Goal: Transaction & Acquisition: Purchase product/service

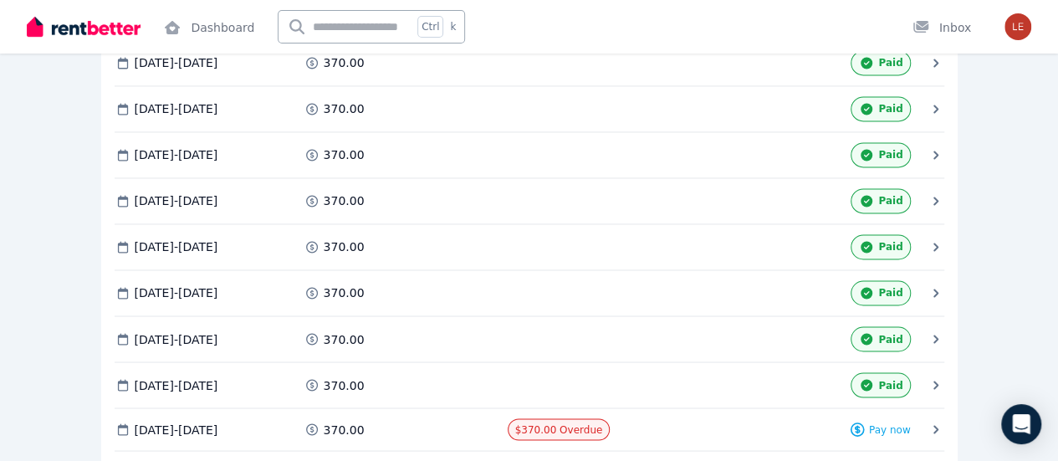
scroll to position [1338, 0]
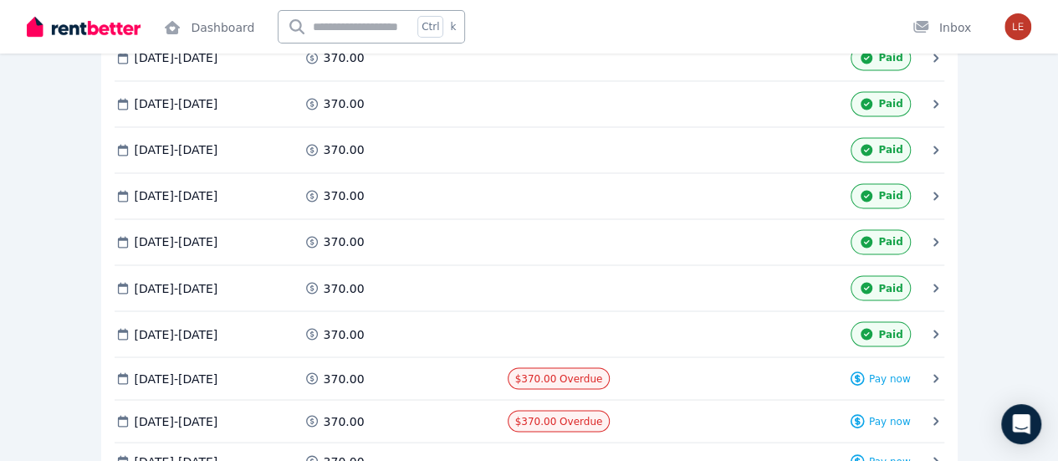
click at [0, 0] on span "Pay now" at bounding box center [0, 0] width 0 height 0
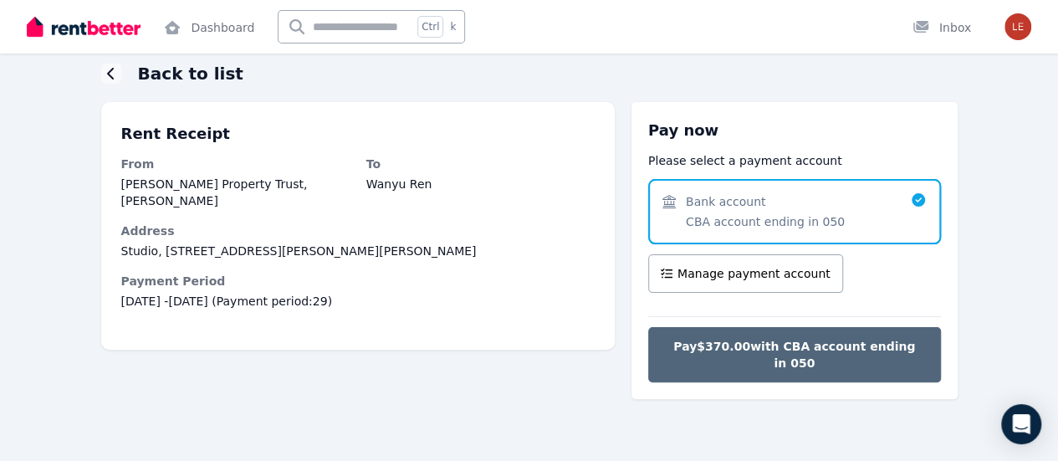
scroll to position [64, 0]
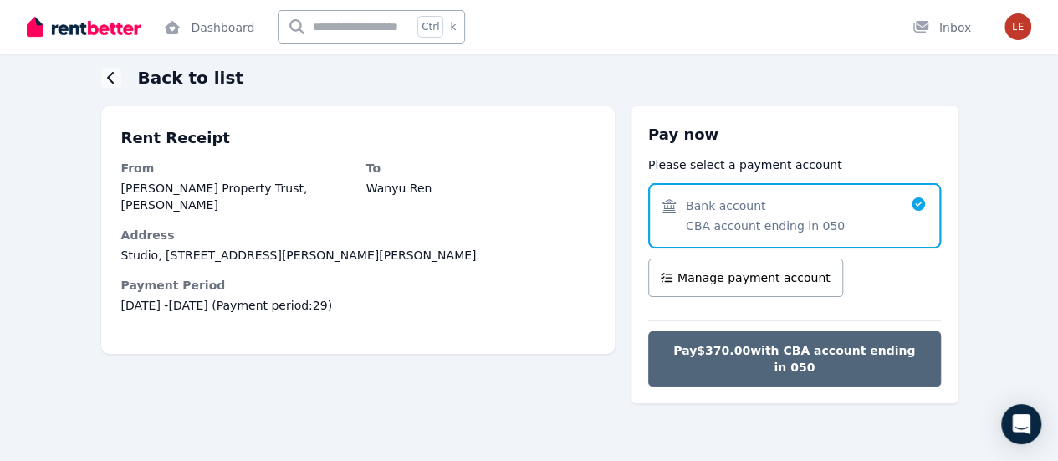
click at [768, 342] on span "Pay $370.00 with CBA account ending in 050" at bounding box center [795, 358] width 258 height 33
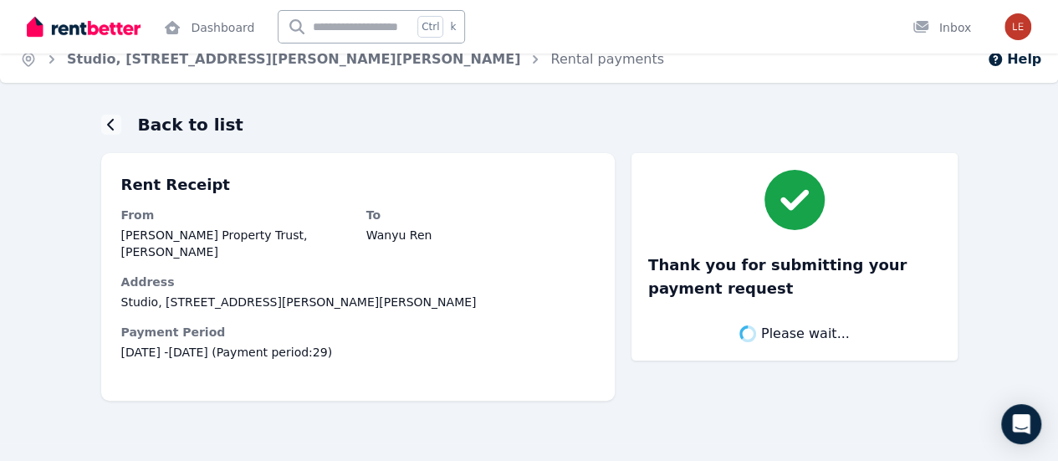
scroll to position [0, 0]
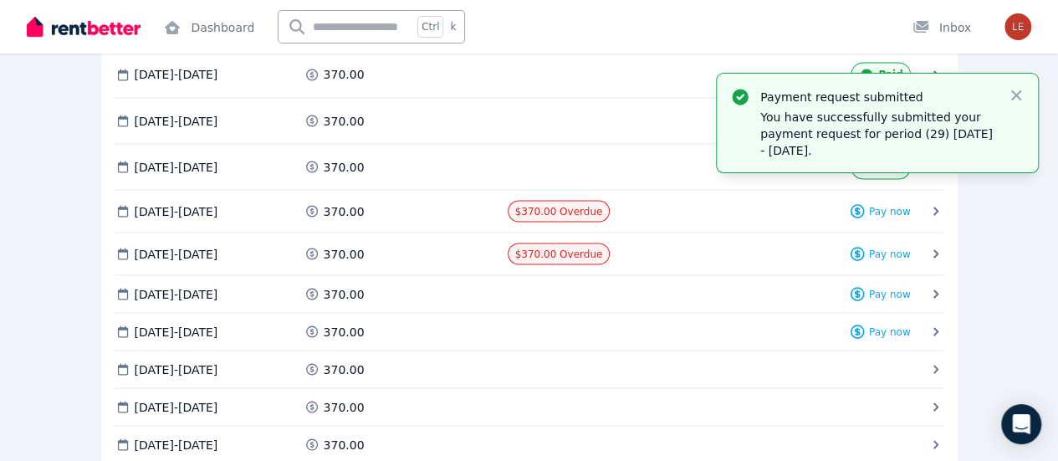
scroll to position [1422, 0]
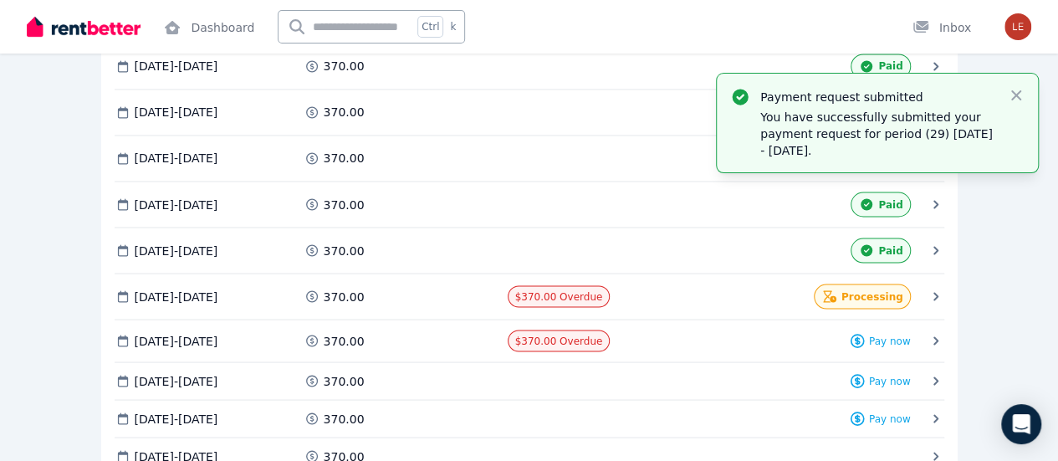
click at [0, 0] on span "Pay now" at bounding box center [0, 0] width 0 height 0
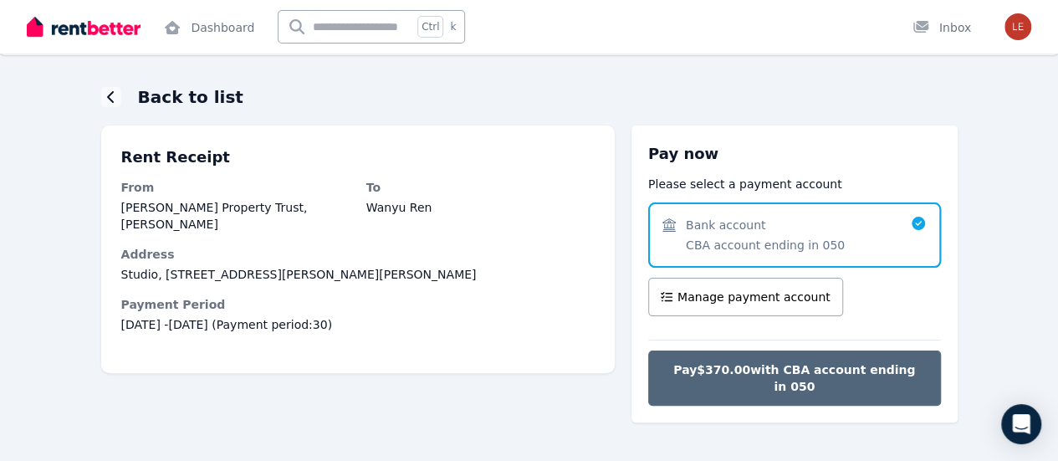
scroll to position [64, 0]
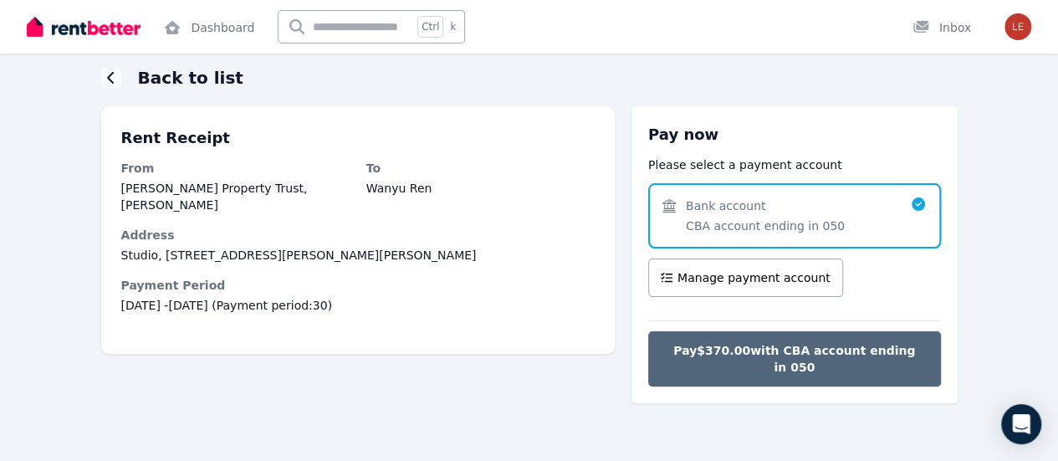
click at [810, 342] on span "Pay $370.00 with CBA account ending in 050" at bounding box center [795, 358] width 258 height 33
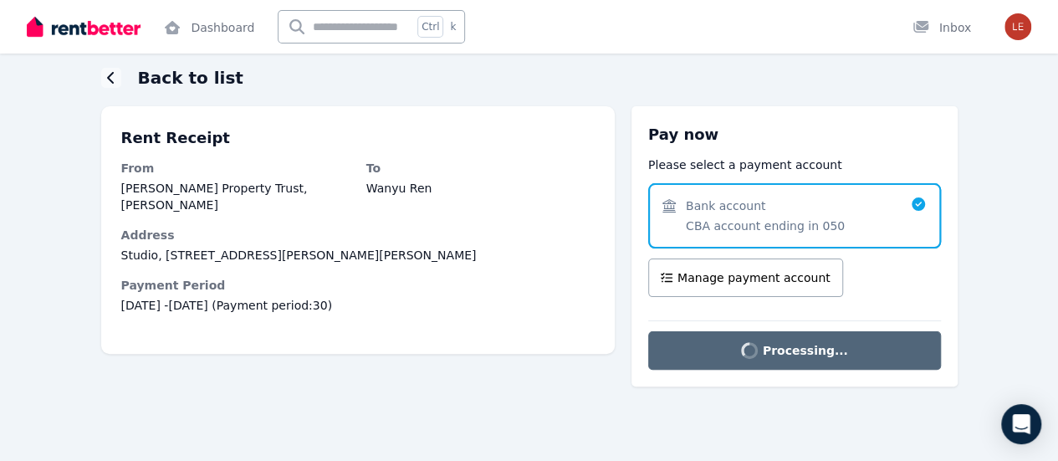
scroll to position [0, 0]
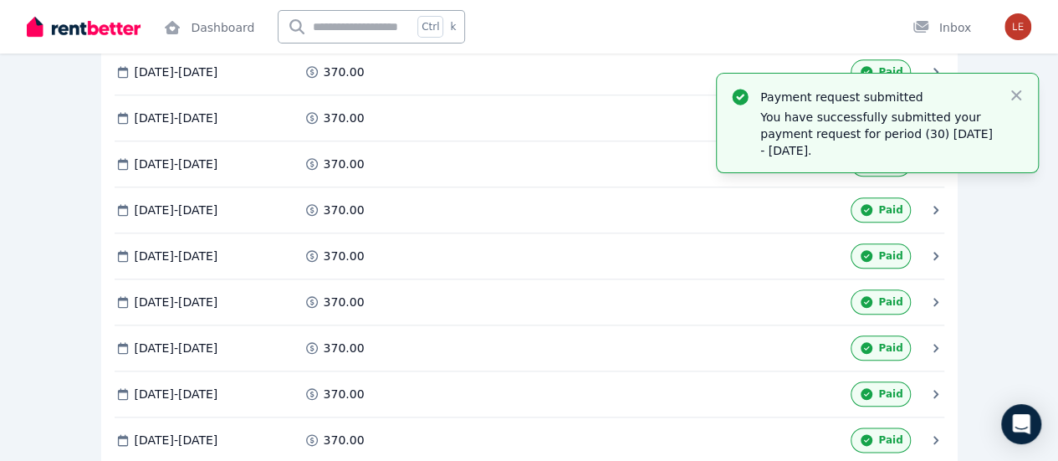
scroll to position [669, 0]
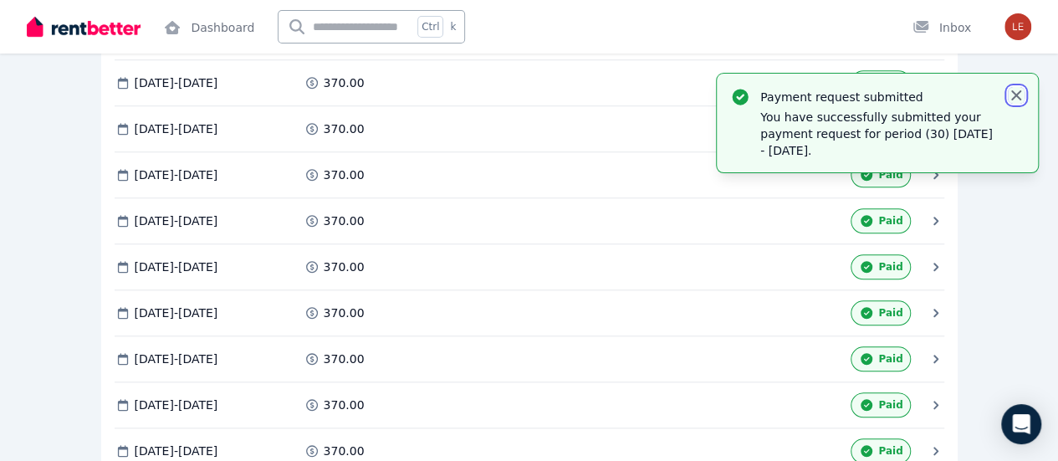
click at [1017, 94] on icon "button" at bounding box center [1016, 95] width 10 height 10
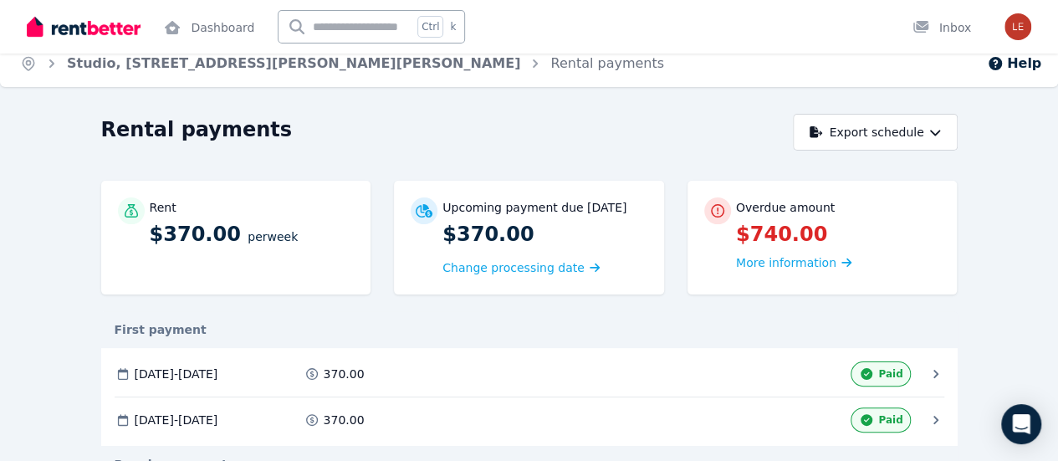
scroll to position [0, 0]
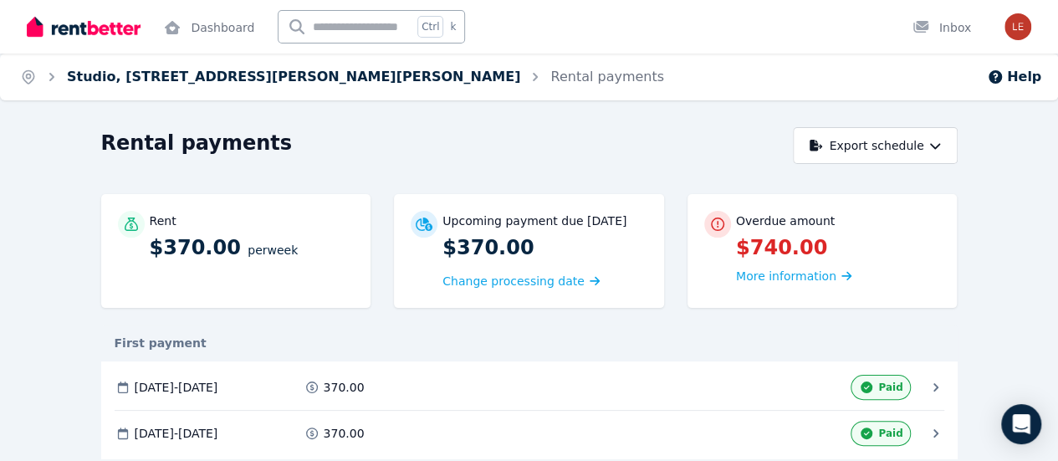
click at [274, 74] on link "Studio, [STREET_ADDRESS][PERSON_NAME][PERSON_NAME]" at bounding box center [293, 77] width 453 height 16
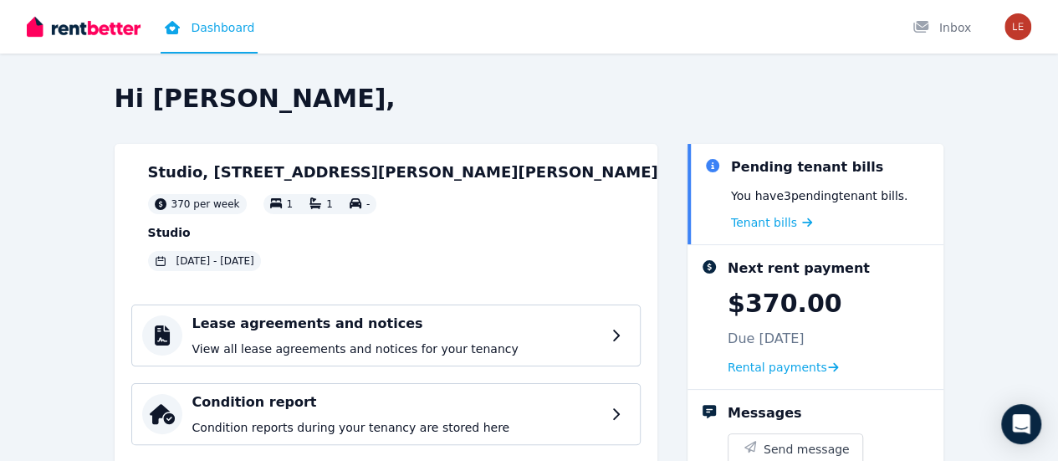
click at [131, 200] on img at bounding box center [131, 221] width 0 height 120
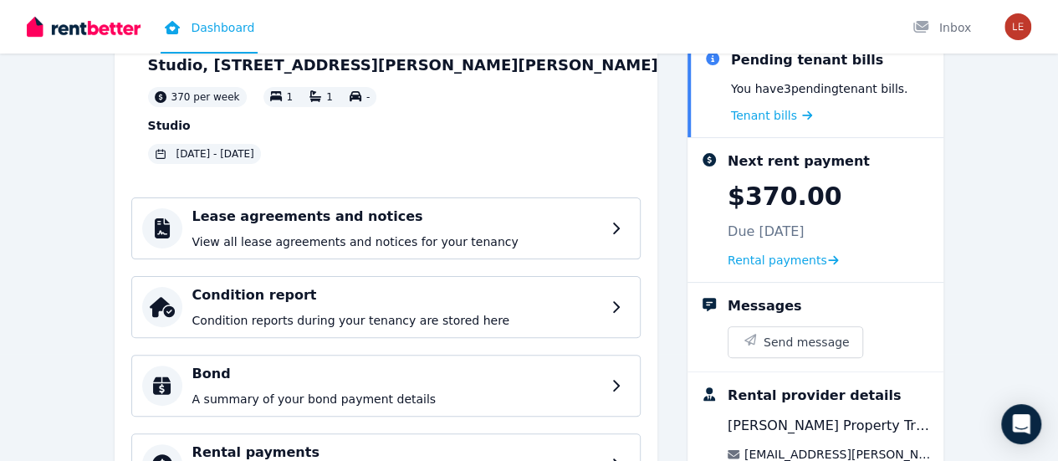
scroll to position [23, 0]
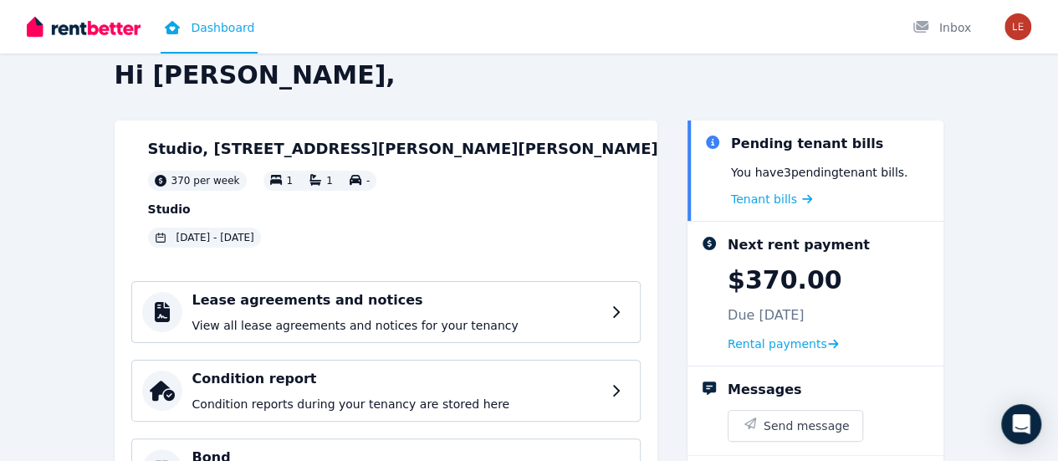
click at [131, 181] on img at bounding box center [131, 197] width 0 height 120
click at [254, 243] on span "[DATE] - [DATE]" at bounding box center [215, 237] width 78 height 13
click at [393, 239] on div "Studio, [STREET_ADDRESS][PERSON_NAME][PERSON_NAME] per week 1 1 - Studio [DATE]…" at bounding box center [403, 197] width 510 height 120
click at [131, 203] on img at bounding box center [131, 197] width 0 height 120
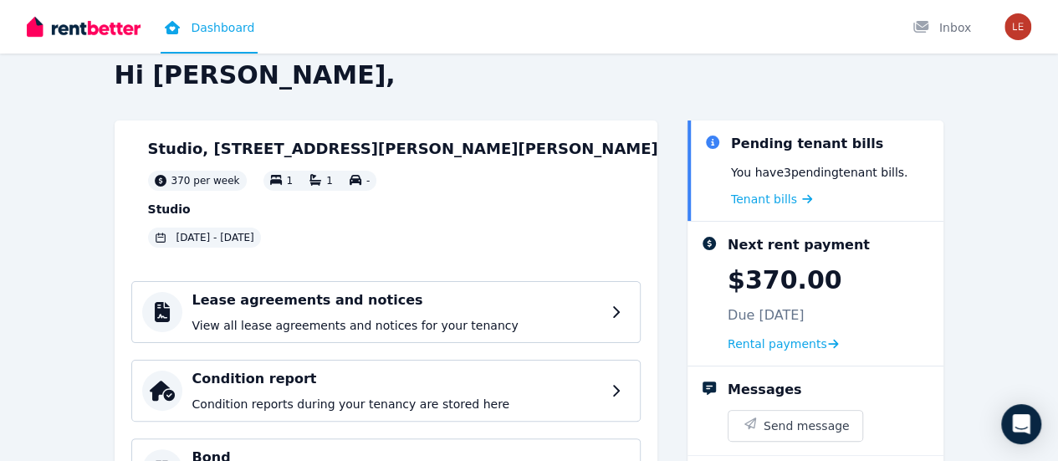
click at [336, 153] on h2 "Studio, [STREET_ADDRESS][PERSON_NAME][PERSON_NAME]" at bounding box center [403, 148] width 510 height 23
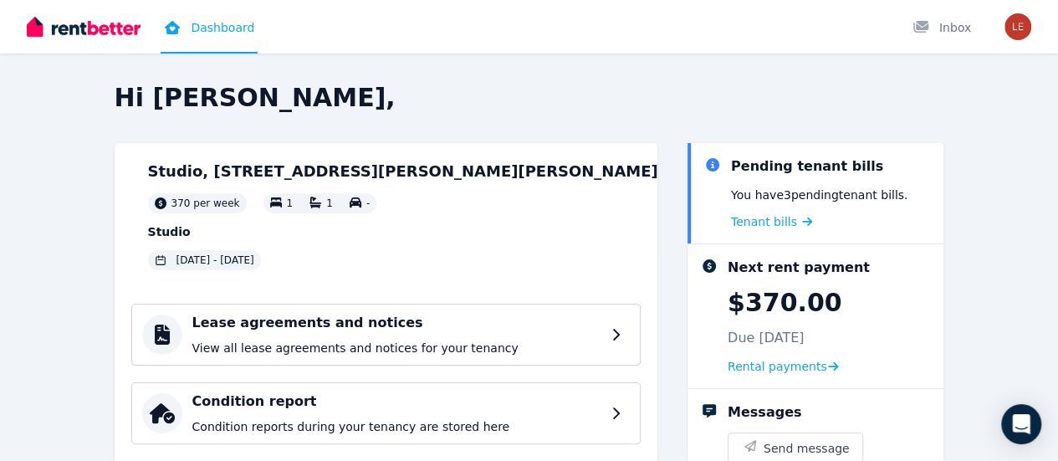
scroll to position [0, 0]
click at [115, 25] on img at bounding box center [84, 26] width 114 height 25
click at [131, 205] on img at bounding box center [131, 221] width 0 height 120
click at [131, 215] on img at bounding box center [131, 221] width 0 height 120
click at [104, 27] on img at bounding box center [84, 26] width 114 height 25
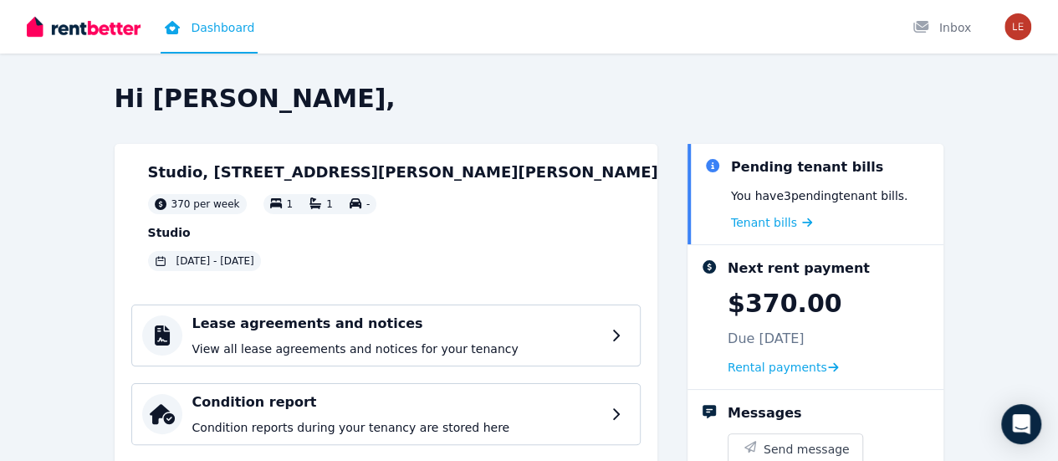
click at [100, 29] on img at bounding box center [84, 26] width 114 height 25
